Goal: Navigation & Orientation: Find specific page/section

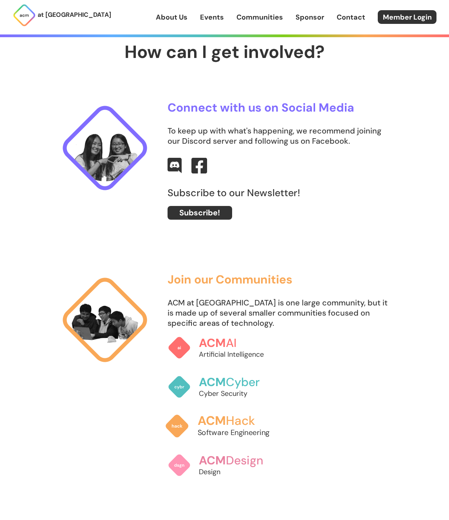
scroll to position [582, 0]
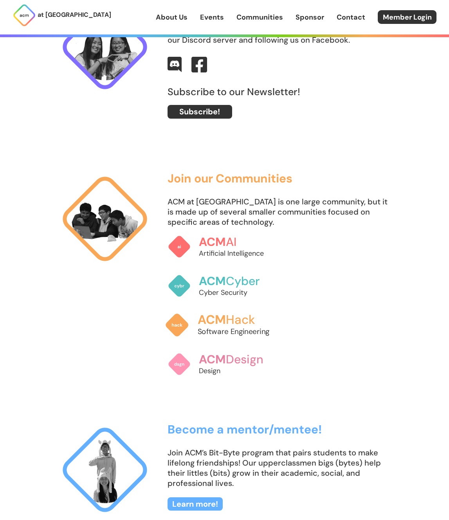
click at [206, 328] on p "Software Engineering" at bounding box center [240, 332] width 87 height 11
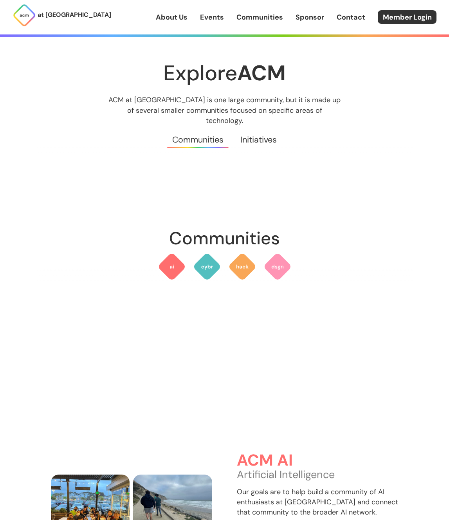
click at [250, 126] on link "Initiatives" at bounding box center [258, 140] width 53 height 28
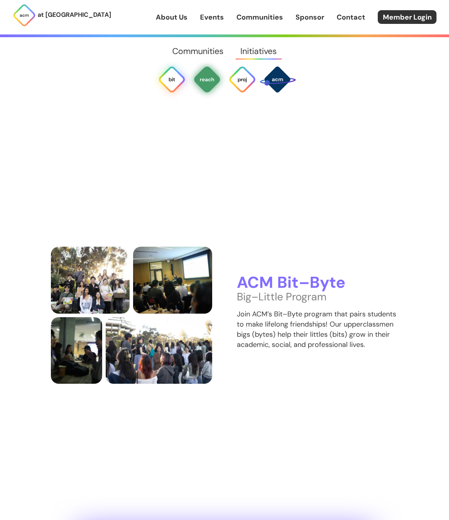
scroll to position [2292, 0]
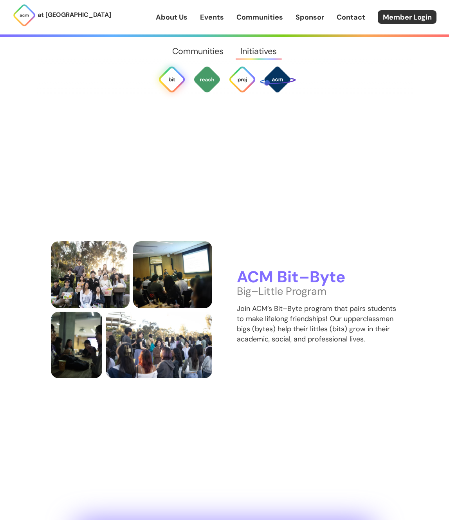
click at [198, 48] on link "Communities" at bounding box center [198, 51] width 68 height 28
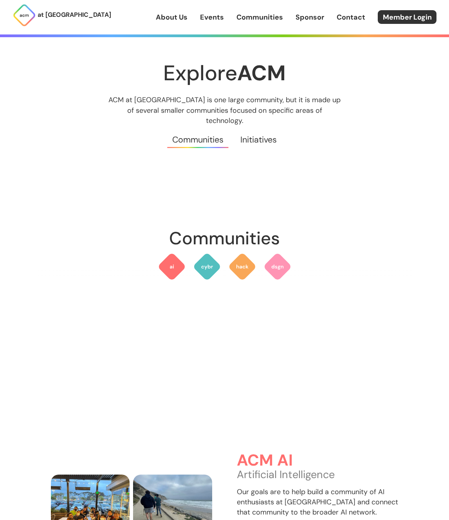
click at [241, 139] on link "Initiatives" at bounding box center [258, 140] width 53 height 28
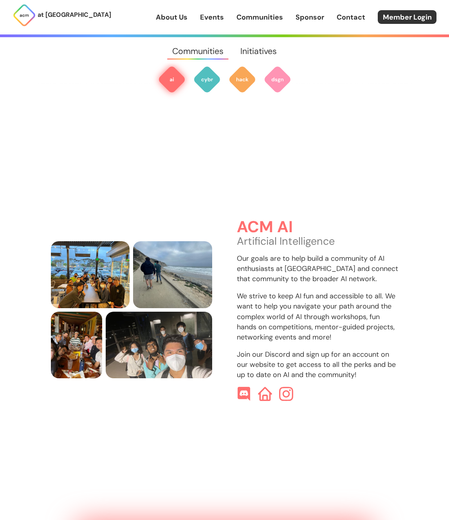
drag, startPoint x: 256, startPoint y: 202, endPoint x: 260, endPoint y: 210, distance: 8.9
click at [258, 205] on div "ACM AI Artificial Intelligence Our goals are to help build a community of AI en…" at bounding box center [225, 288] width 376 height 483
click at [262, 219] on h3 "ACM AI" at bounding box center [318, 228] width 162 height 18
click at [259, 242] on div "ACM AI Artificial Intelligence Our goals are to help build a community of AI en…" at bounding box center [318, 310] width 162 height 183
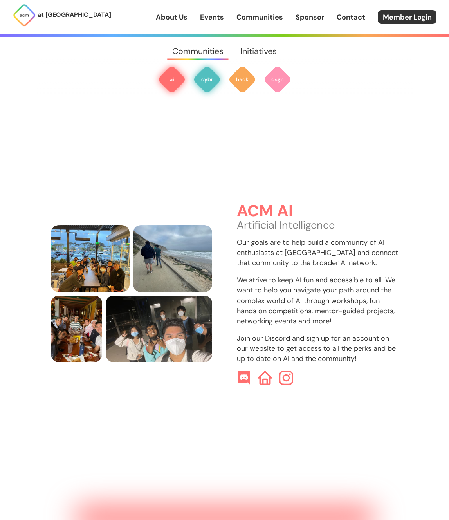
scroll to position [233, 0]
